Goal: Book appointment/travel/reservation

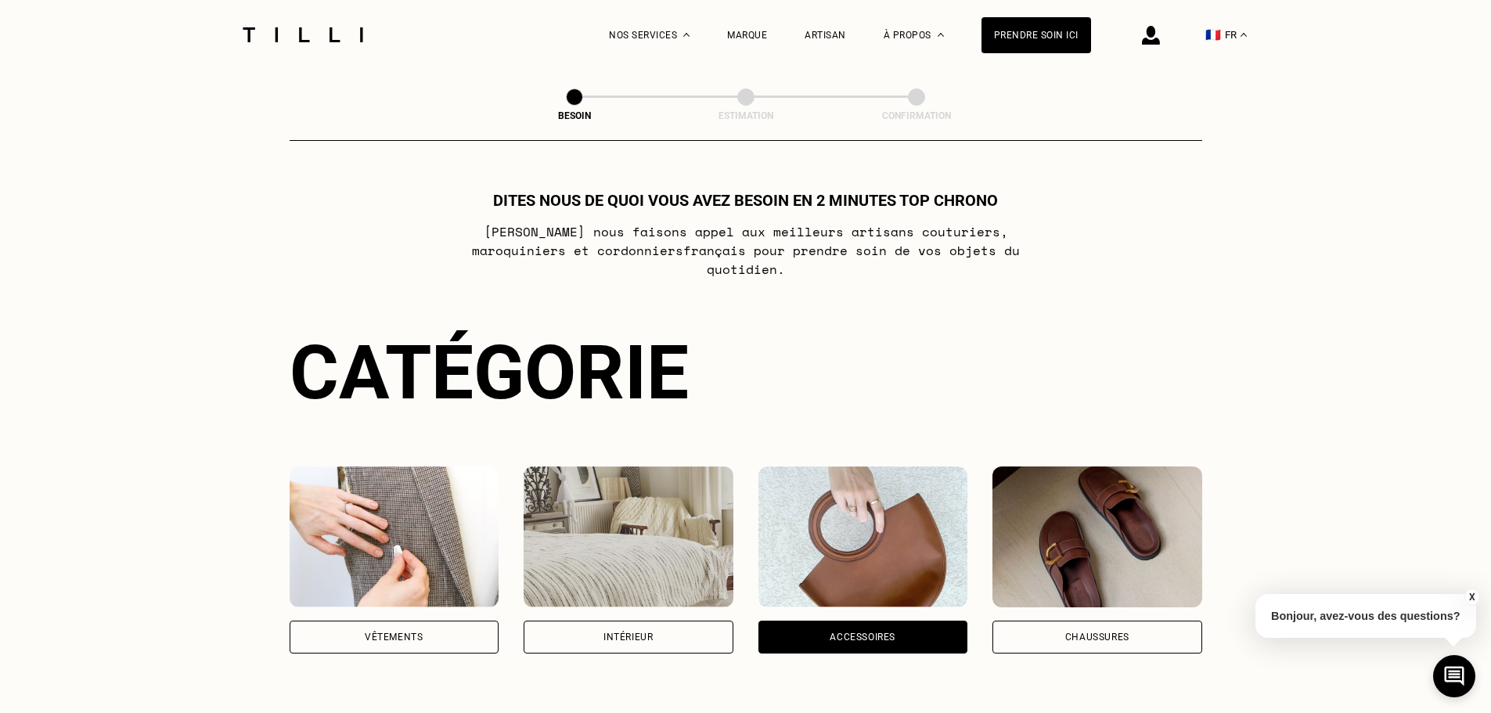
scroll to position [512, 0]
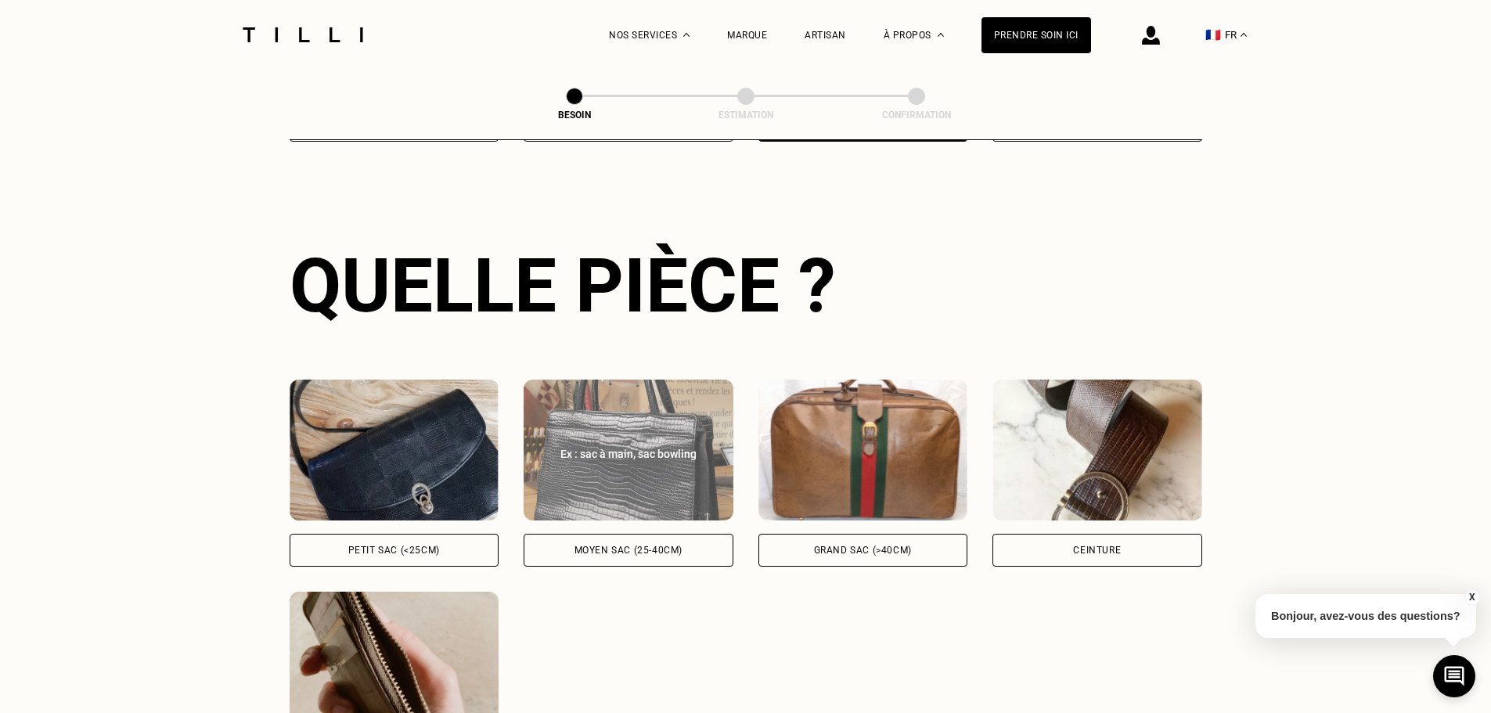
click at [624, 438] on div "Ex : sac à main, sac bowling" at bounding box center [628, 449] width 210 height 23
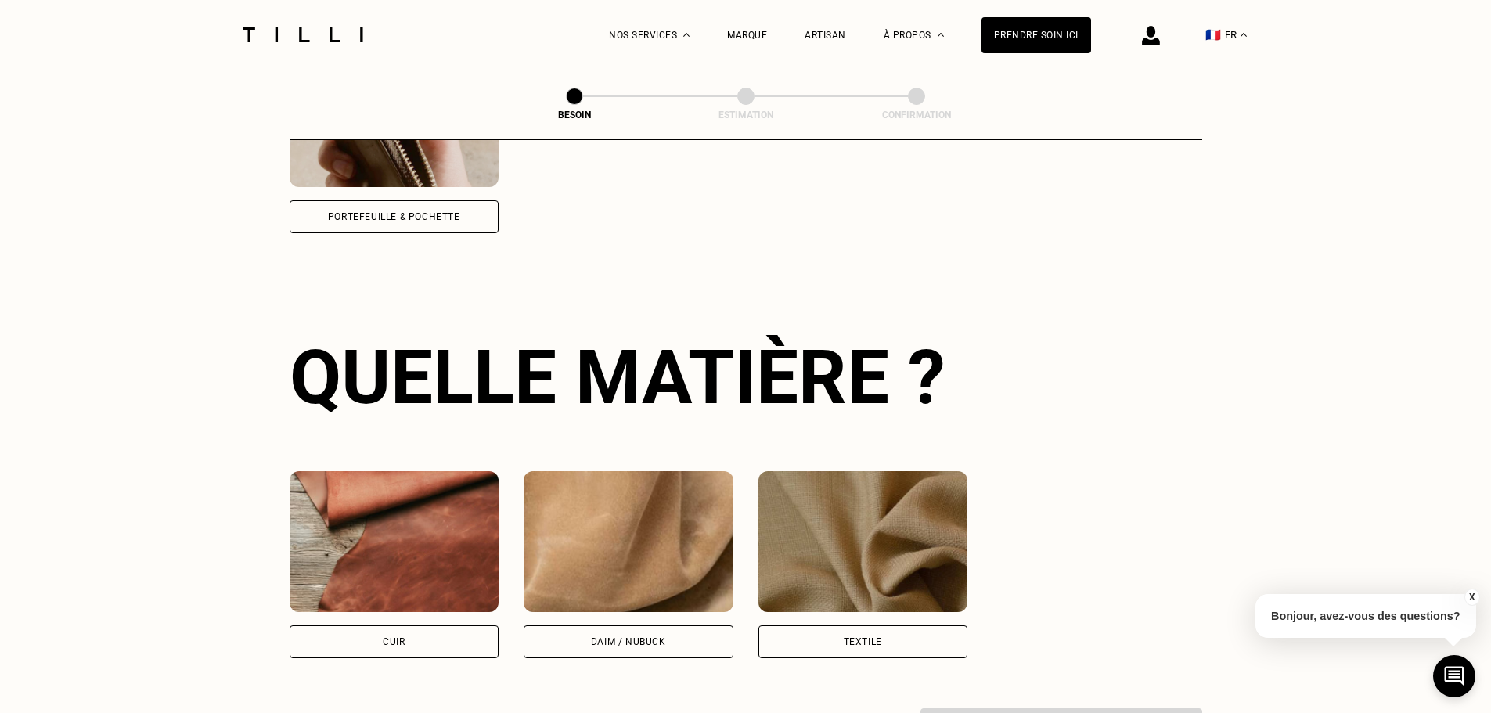
scroll to position [1151, 0]
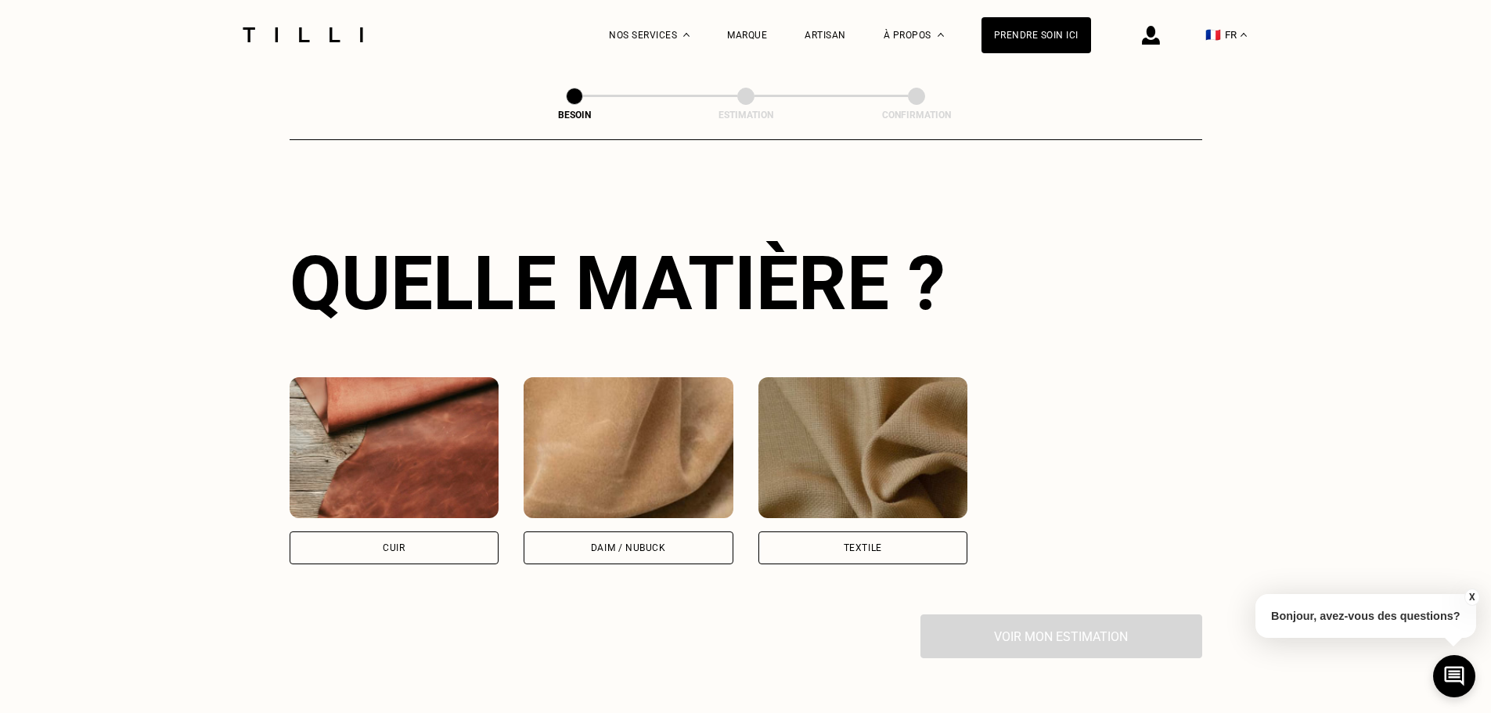
click at [375, 452] on img at bounding box center [395, 447] width 210 height 141
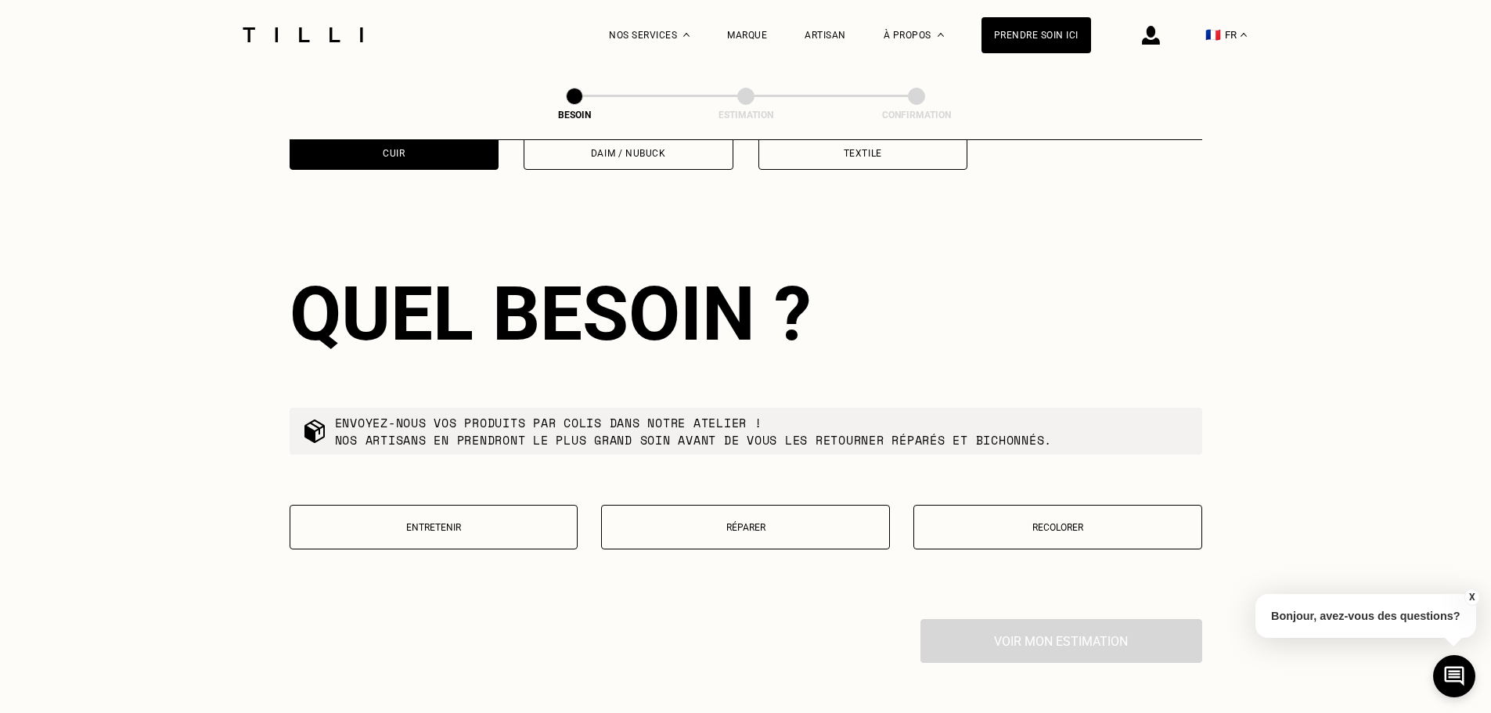
scroll to position [1578, 0]
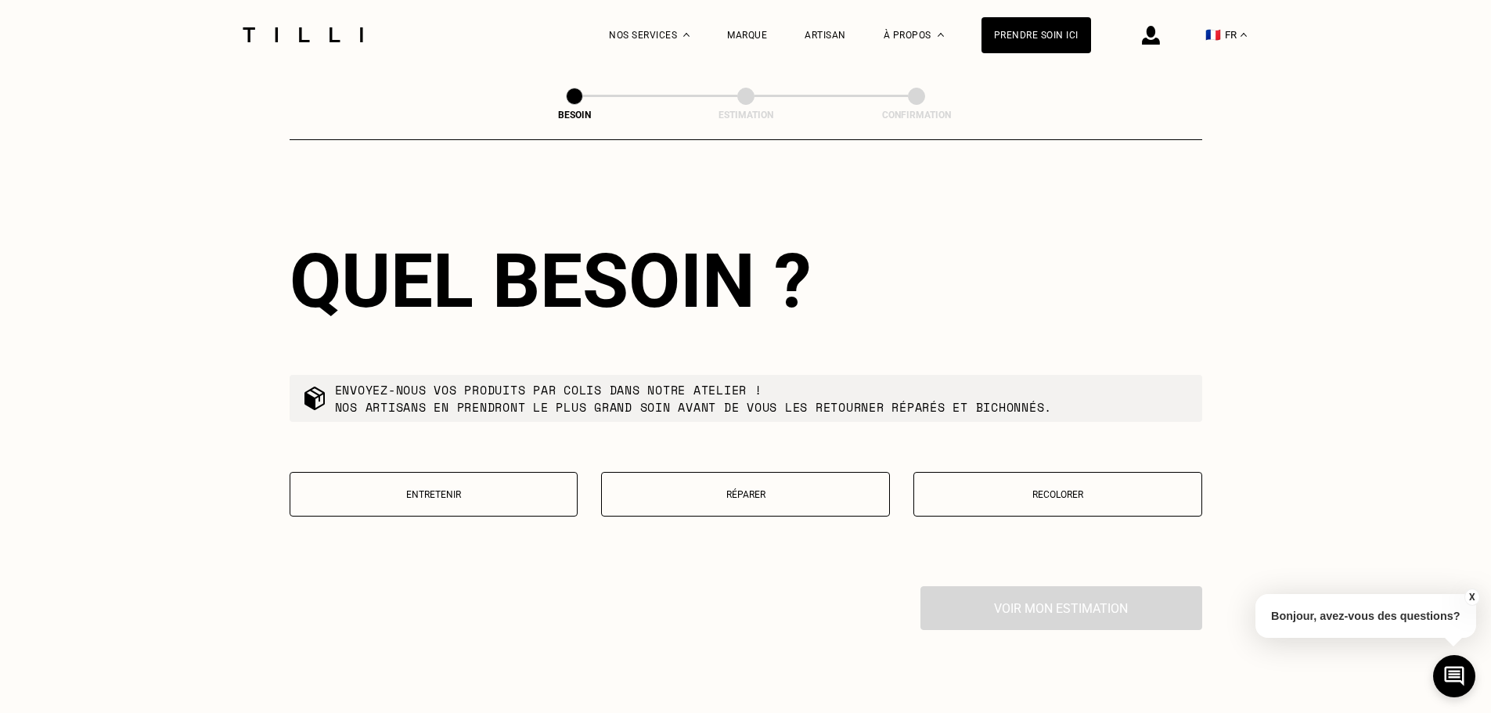
click at [747, 489] on p "Réparer" at bounding box center [746, 494] width 272 height 11
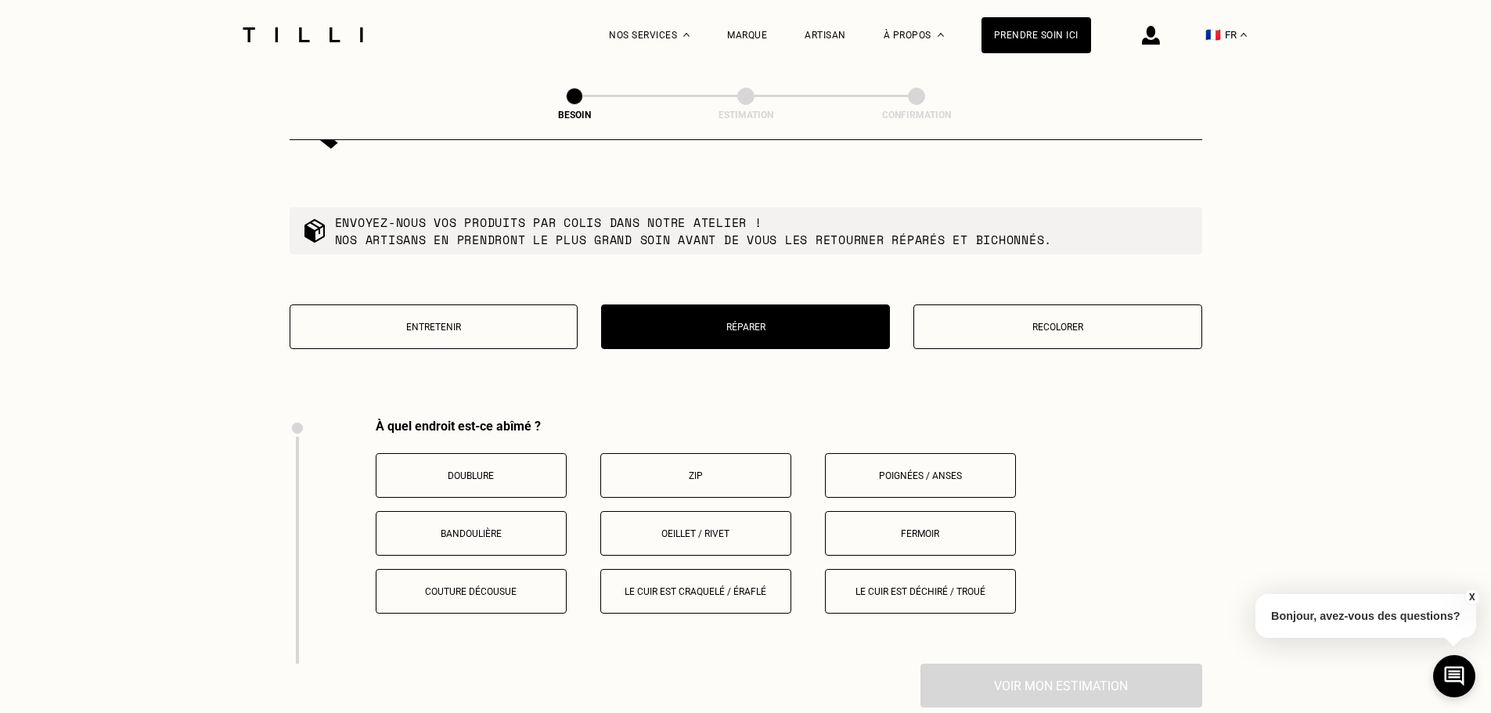
scroll to position [1745, 0]
click at [674, 471] on p "Zip" at bounding box center [696, 476] width 174 height 11
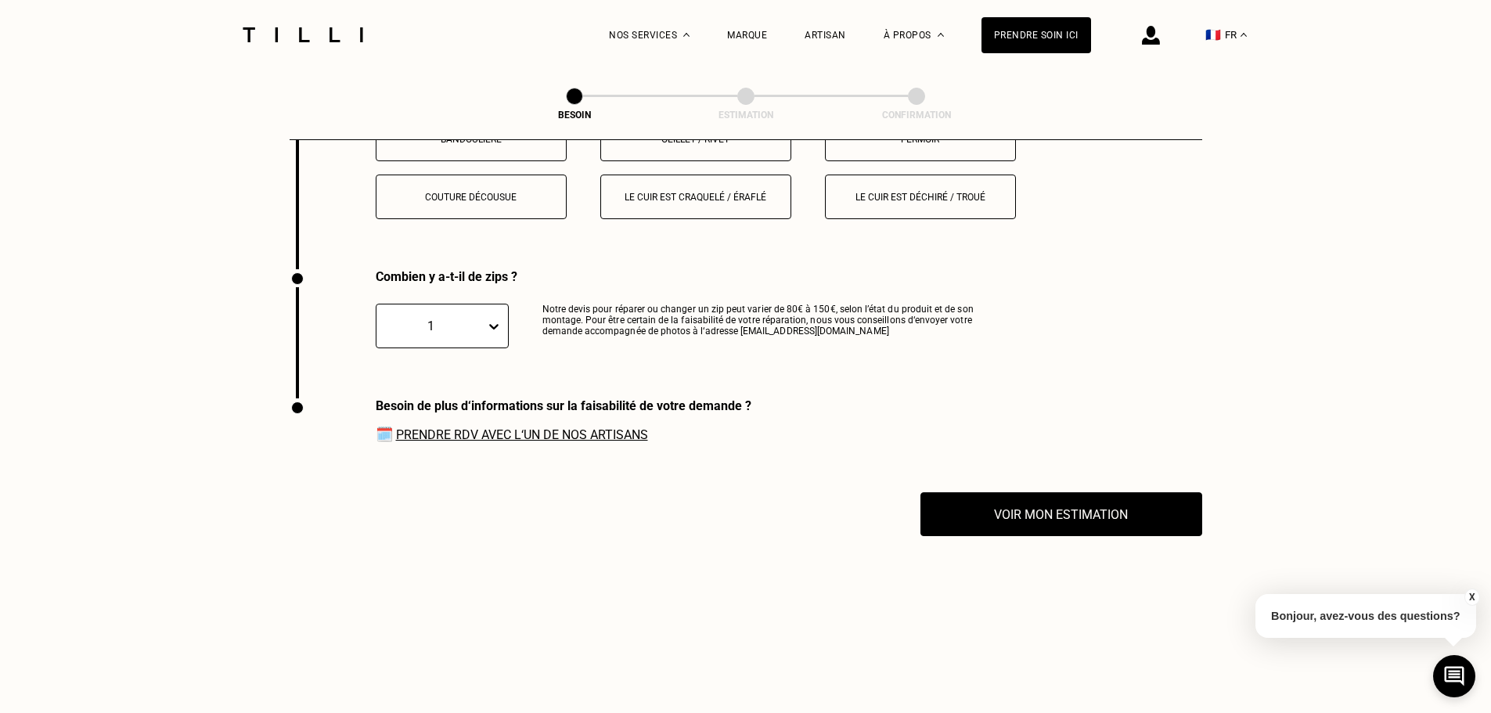
scroll to position [2146, 0]
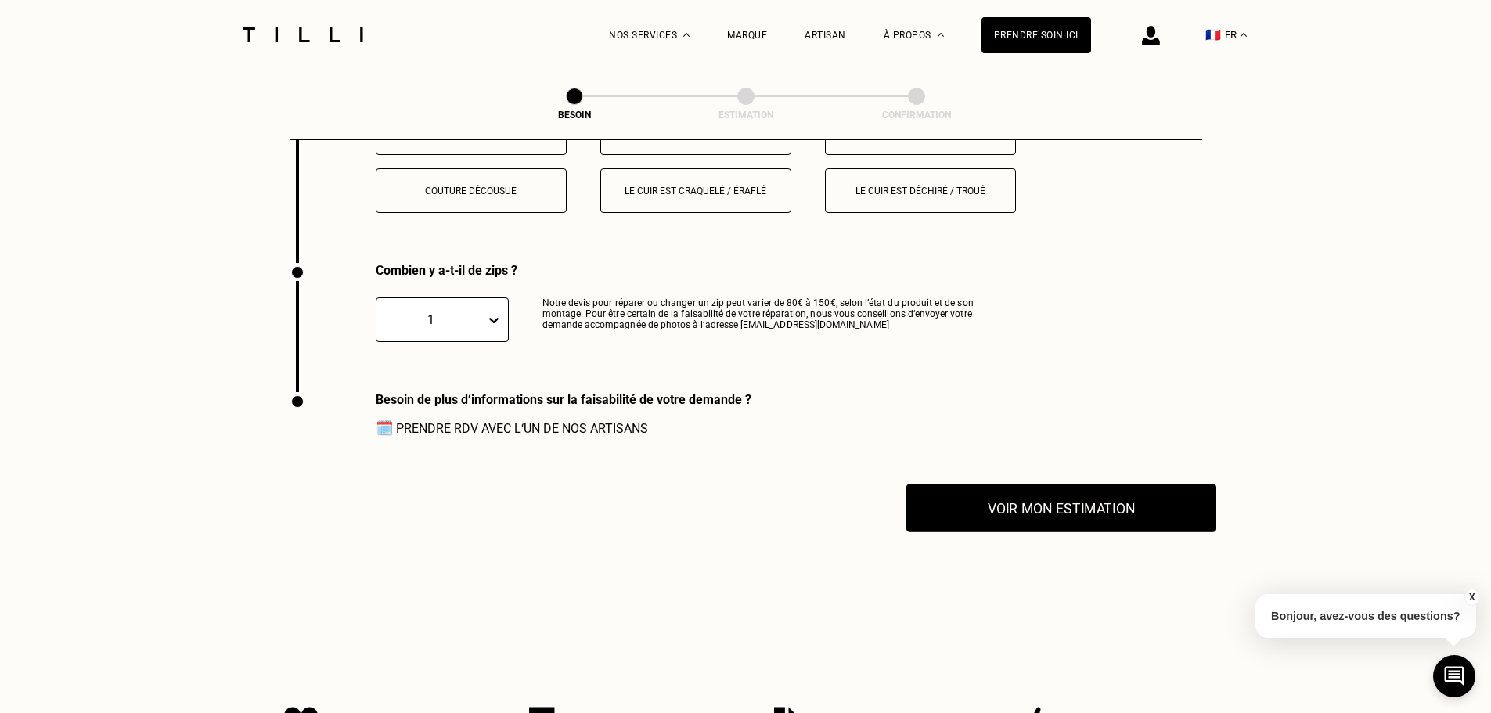
click at [1013, 504] on button "Voir mon estimation" at bounding box center [1061, 508] width 310 height 49
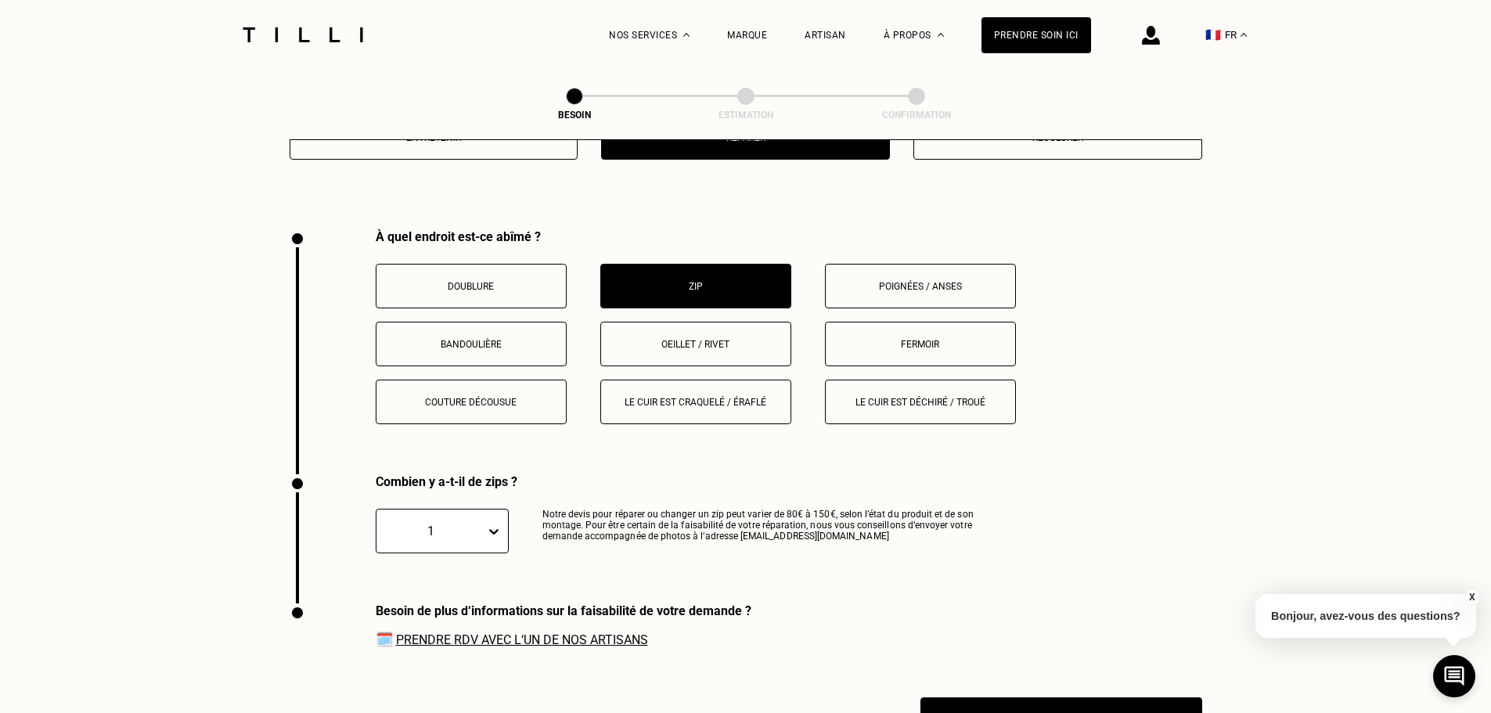
scroll to position [1833, 0]
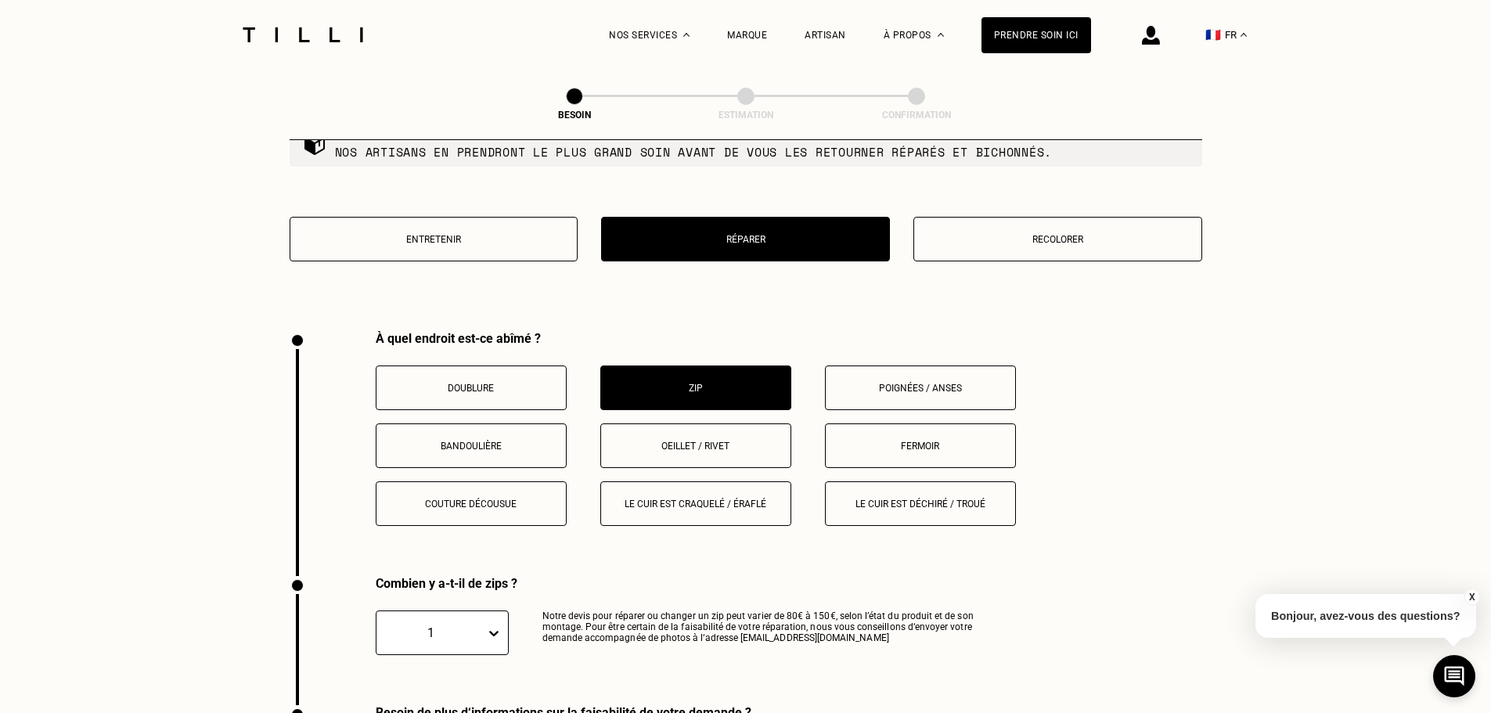
click at [509, 236] on button "Entretenir" at bounding box center [434, 239] width 289 height 45
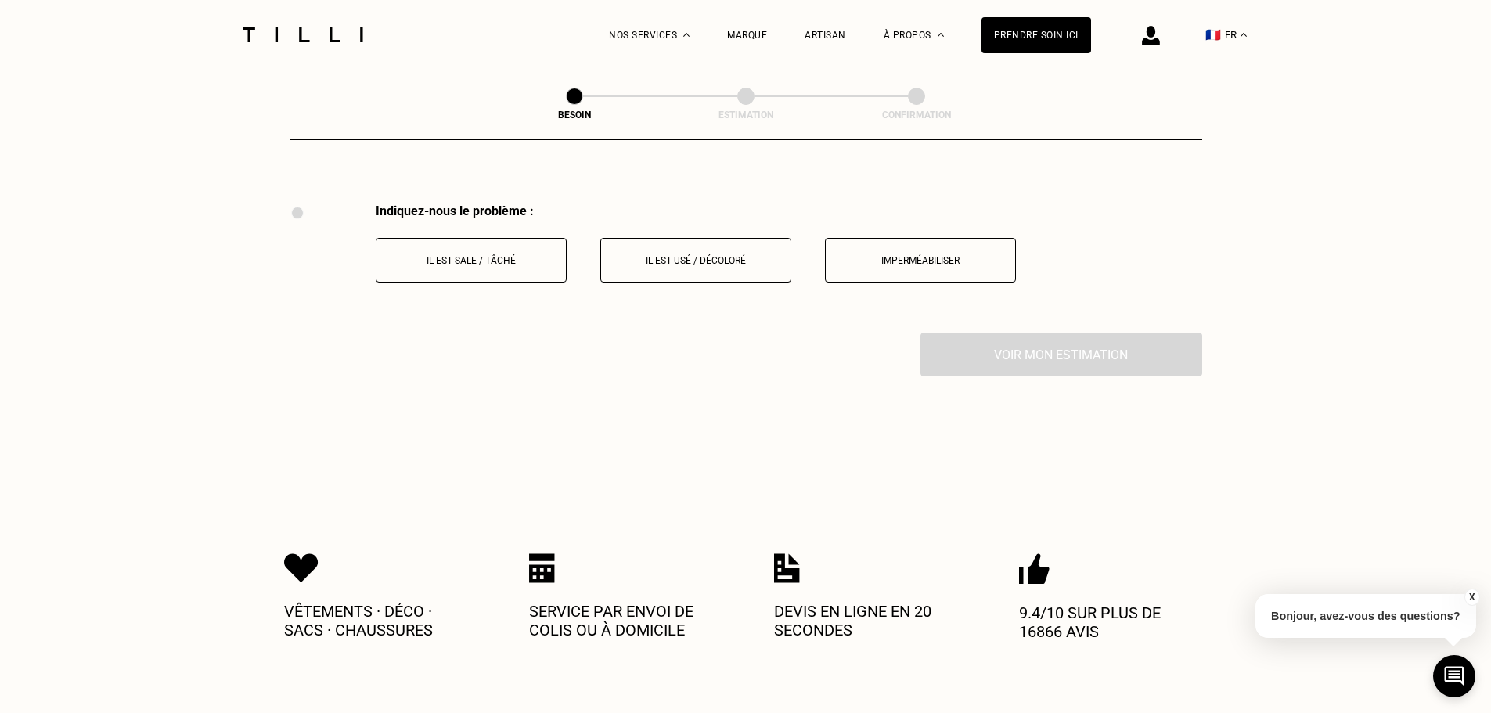
scroll to position [1980, 0]
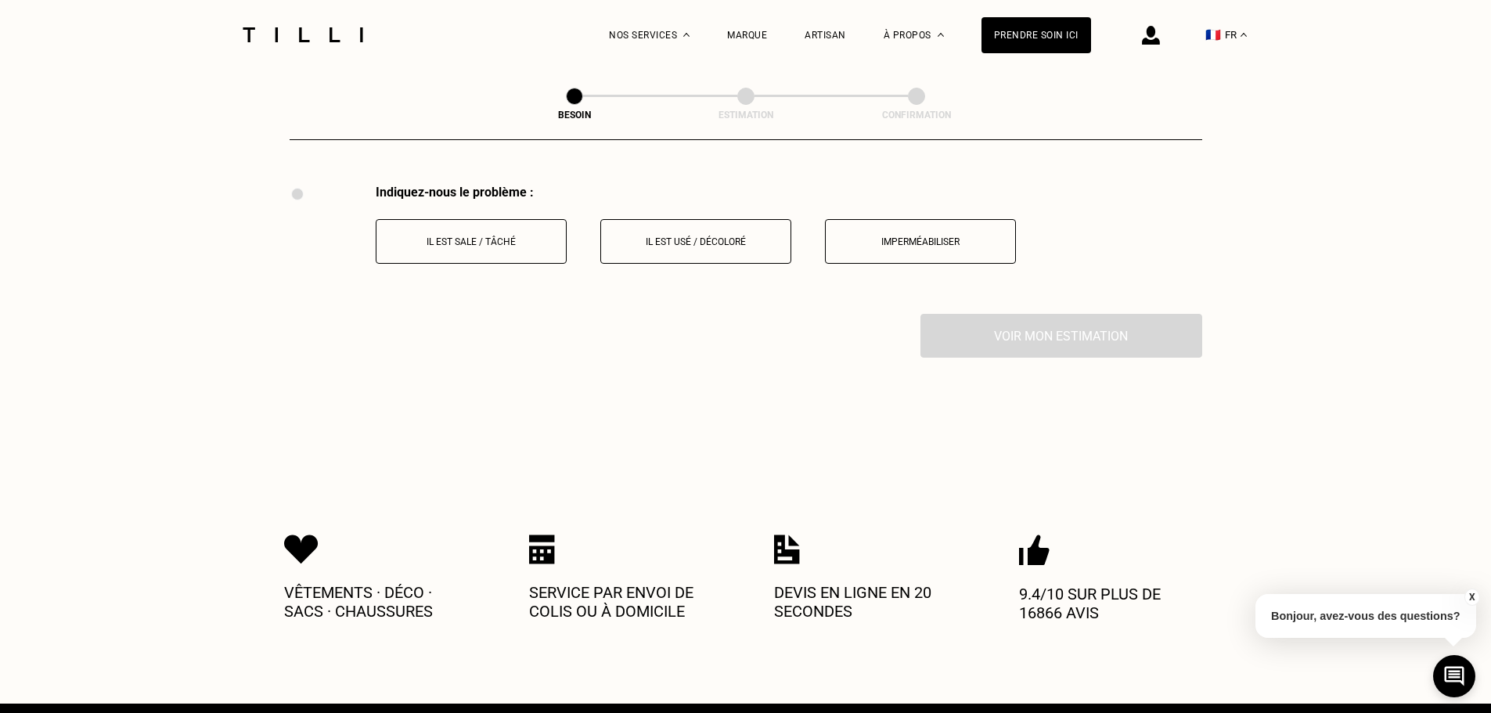
click at [448, 236] on p "Il est sale / tâché" at bounding box center [471, 241] width 174 height 11
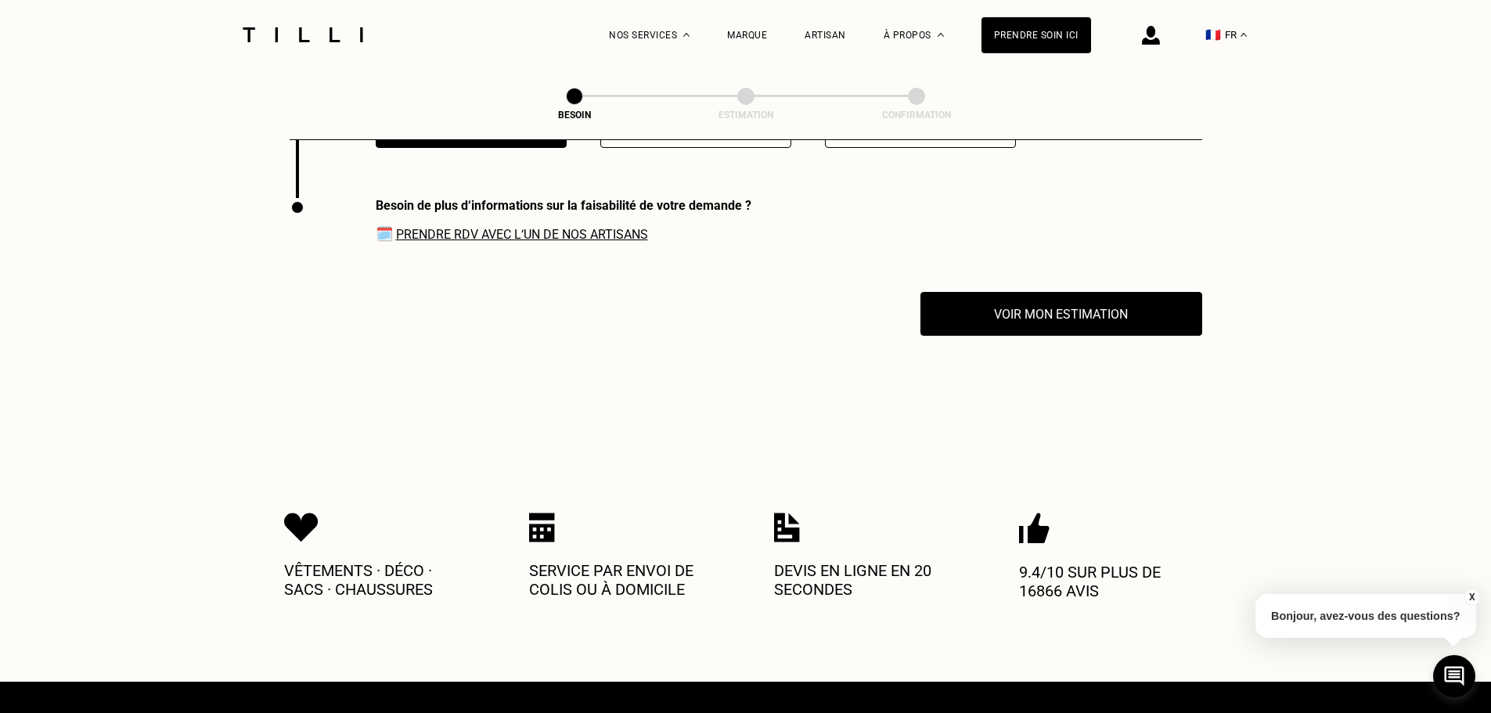
scroll to position [2109, 0]
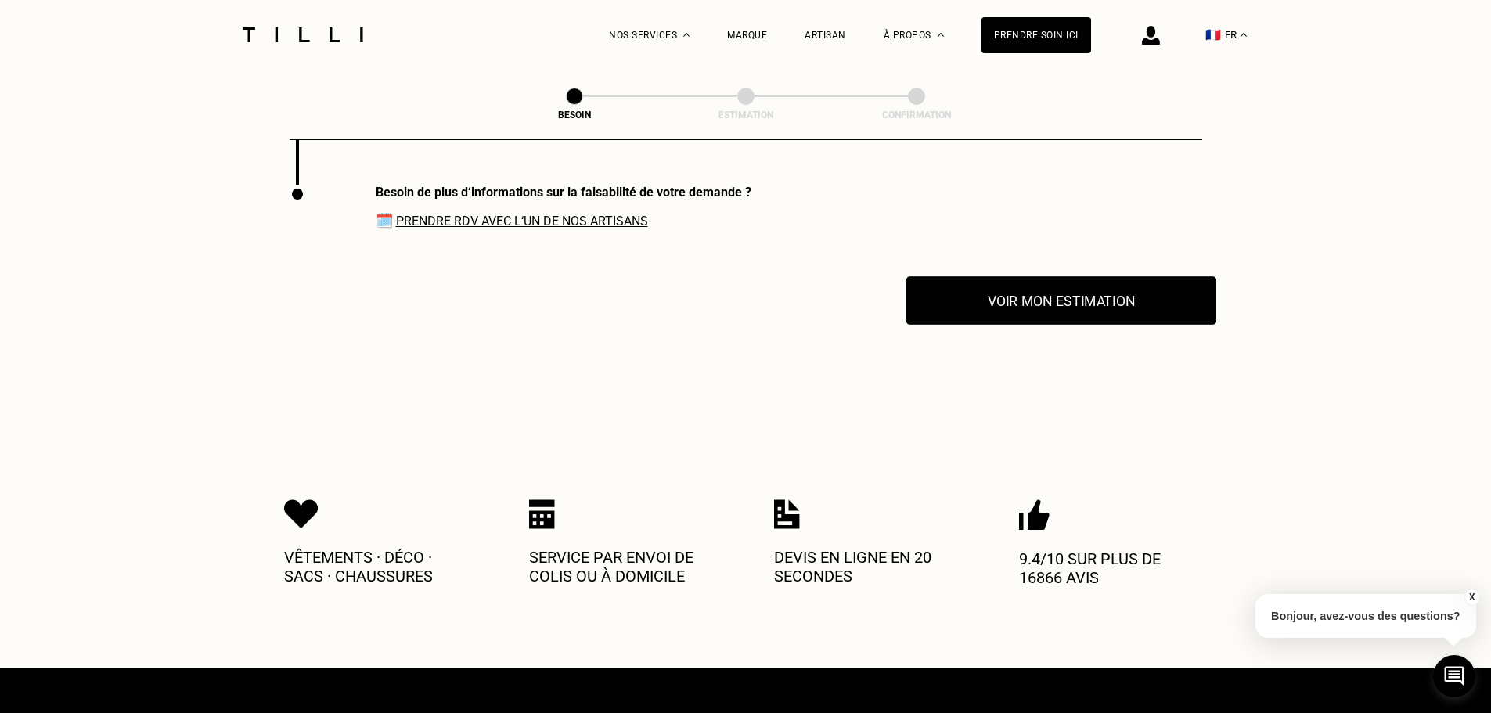
click at [1048, 309] on button "Voir mon estimation" at bounding box center [1061, 300] width 310 height 49
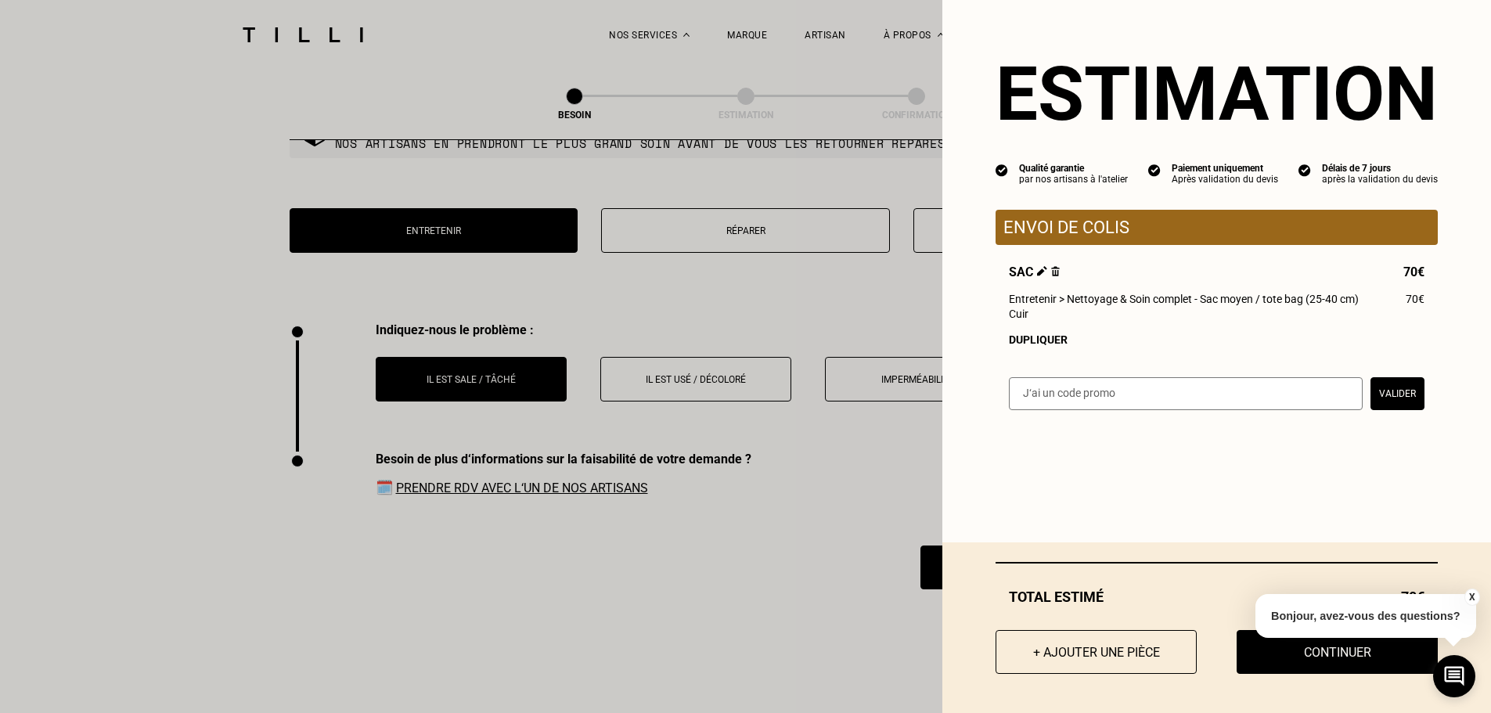
scroll to position [1796, 0]
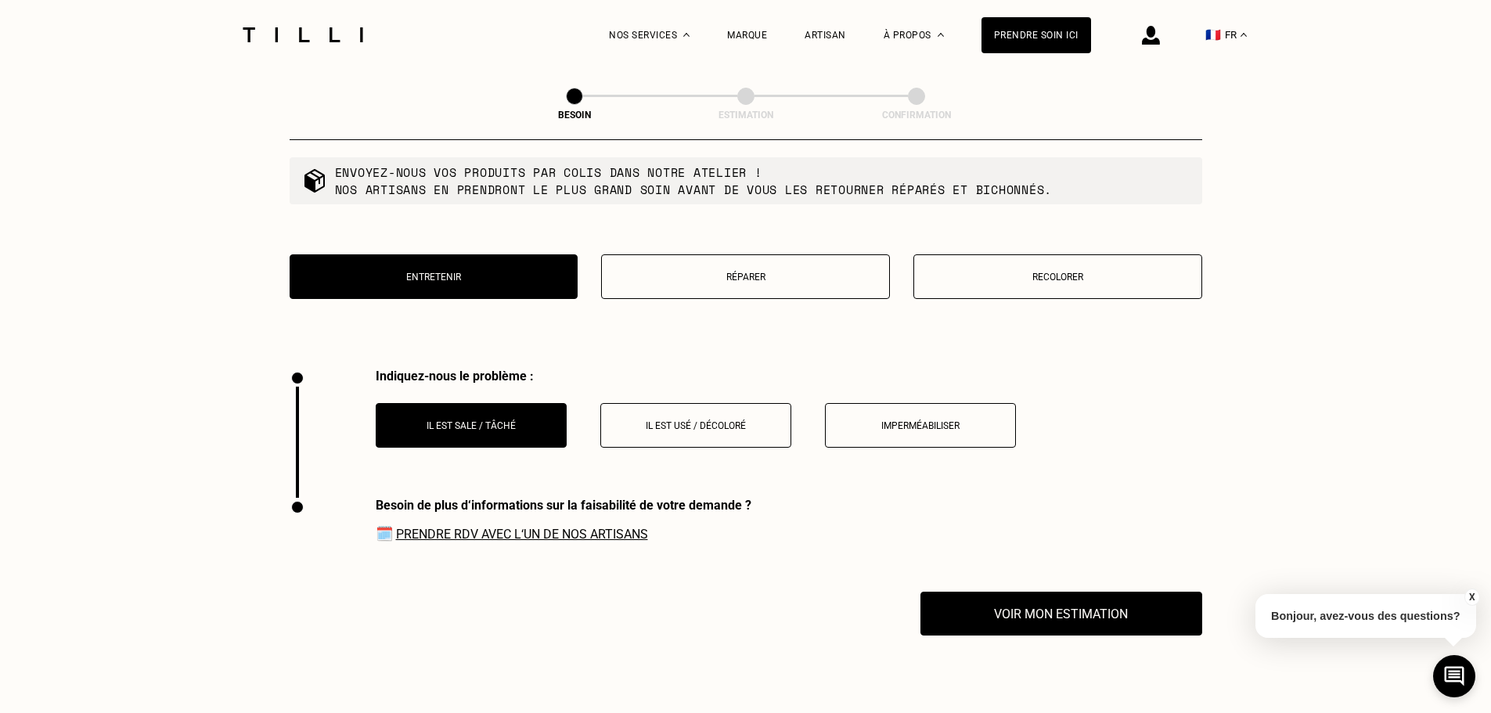
click at [720, 281] on button "Réparer" at bounding box center [745, 276] width 289 height 45
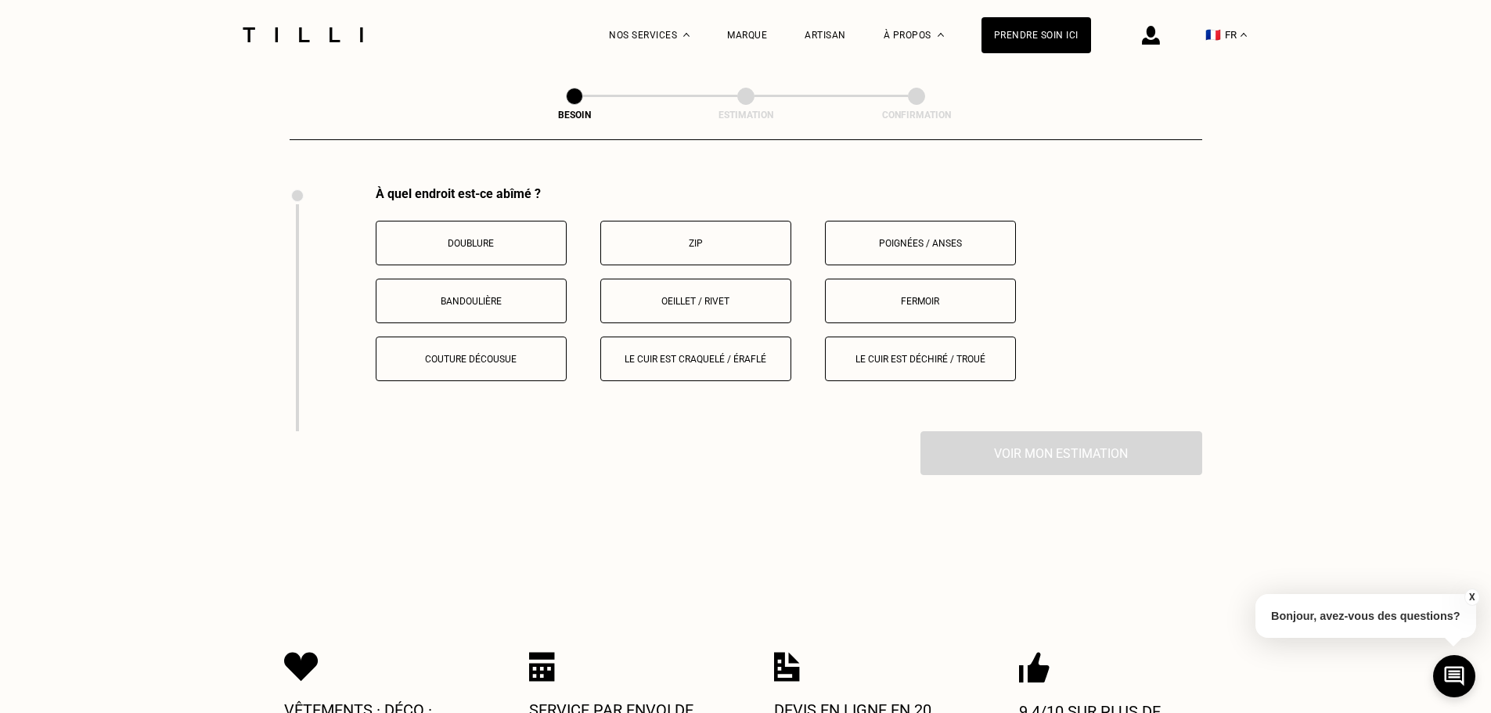
scroll to position [1980, 0]
